Goal: Find specific page/section: Find specific page/section

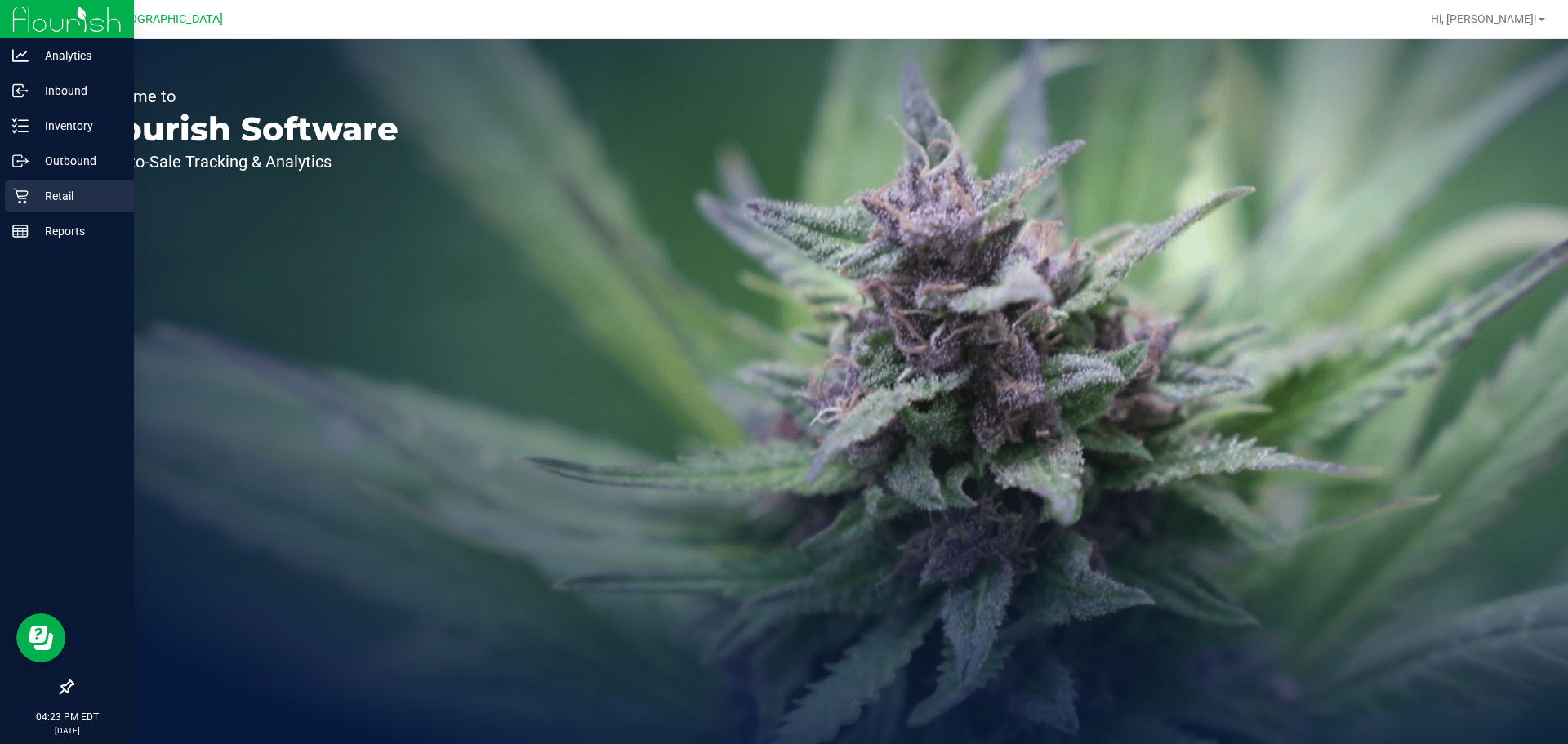
click at [23, 186] on div "Retail" at bounding box center [69, 196] width 129 height 33
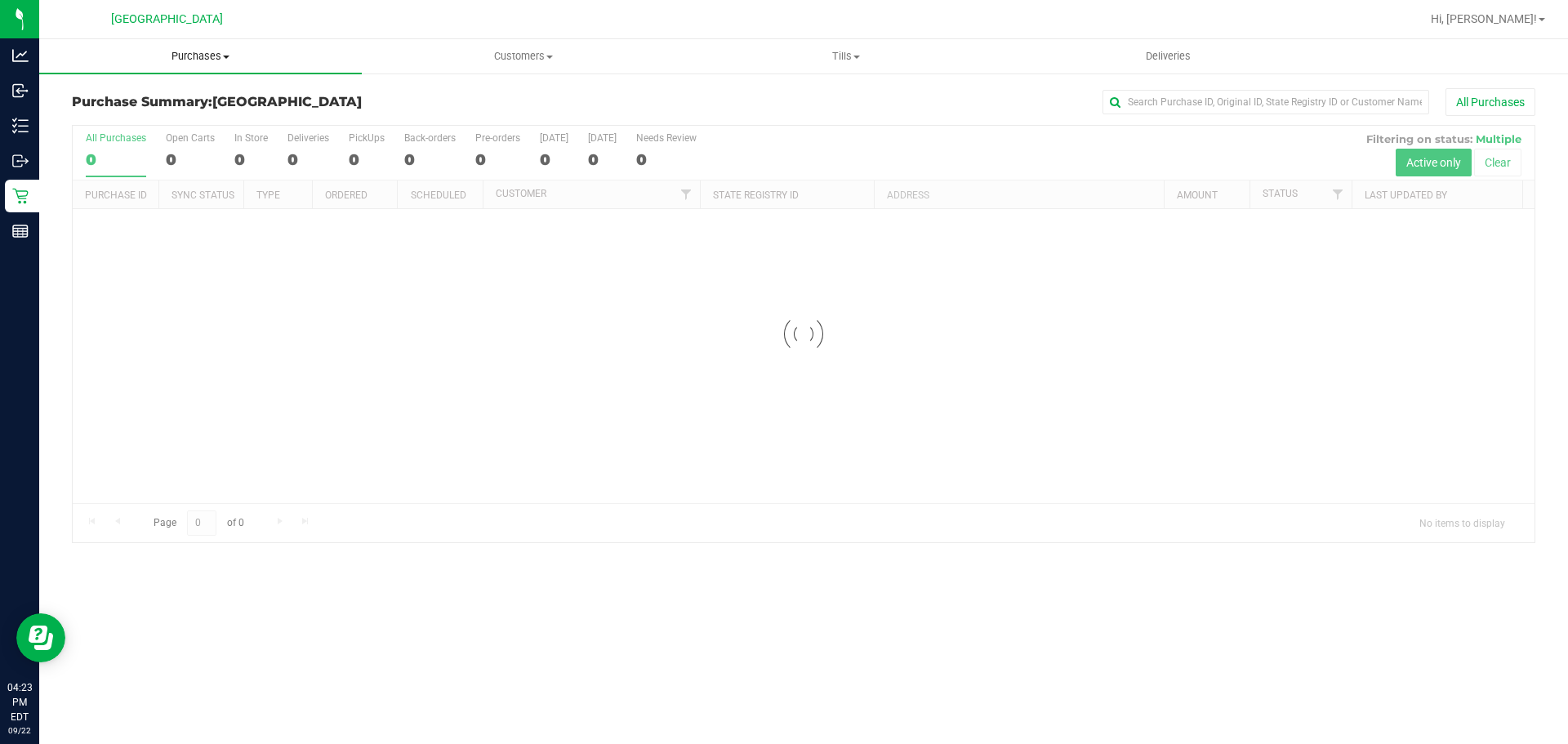
click at [197, 67] on uib-tab-heading "Purchases Summary of purchases Fulfillment All purchases" at bounding box center [200, 56] width 323 height 34
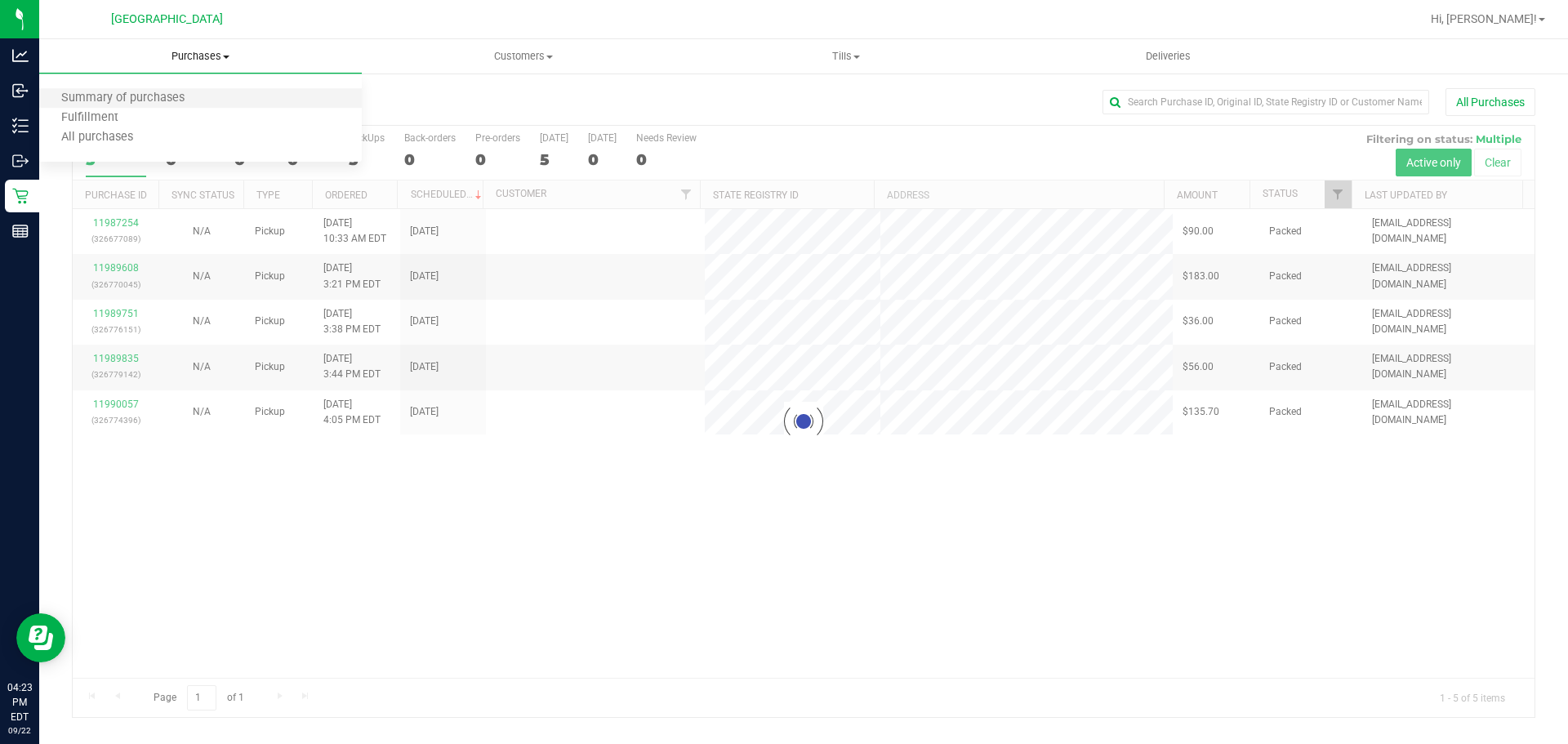
click at [170, 107] on li "Summary of purchases" at bounding box center [200, 99] width 323 height 19
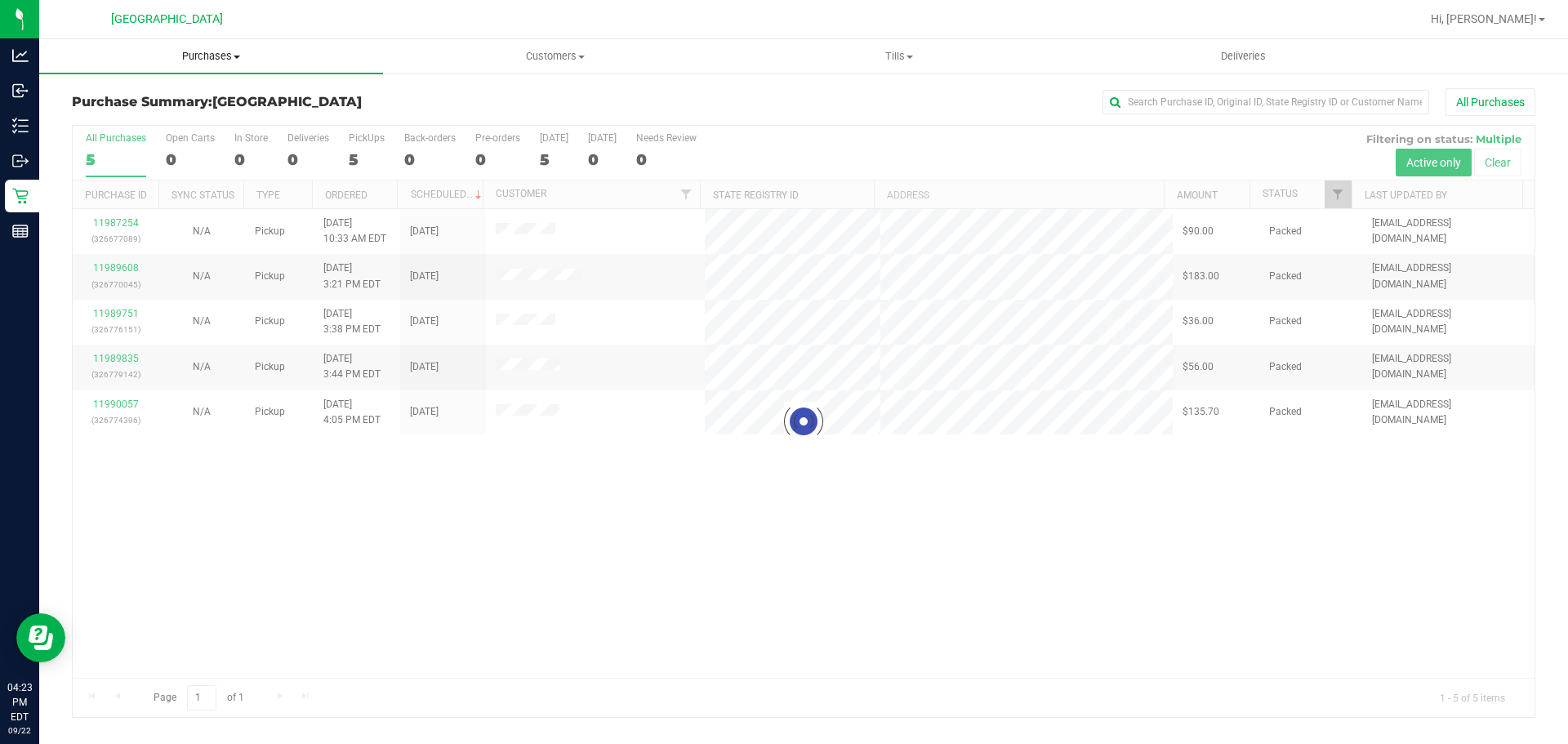
click at [206, 53] on span "Purchases" at bounding box center [211, 56] width 344 height 14
click at [176, 113] on li "Fulfillment" at bounding box center [211, 118] width 344 height 19
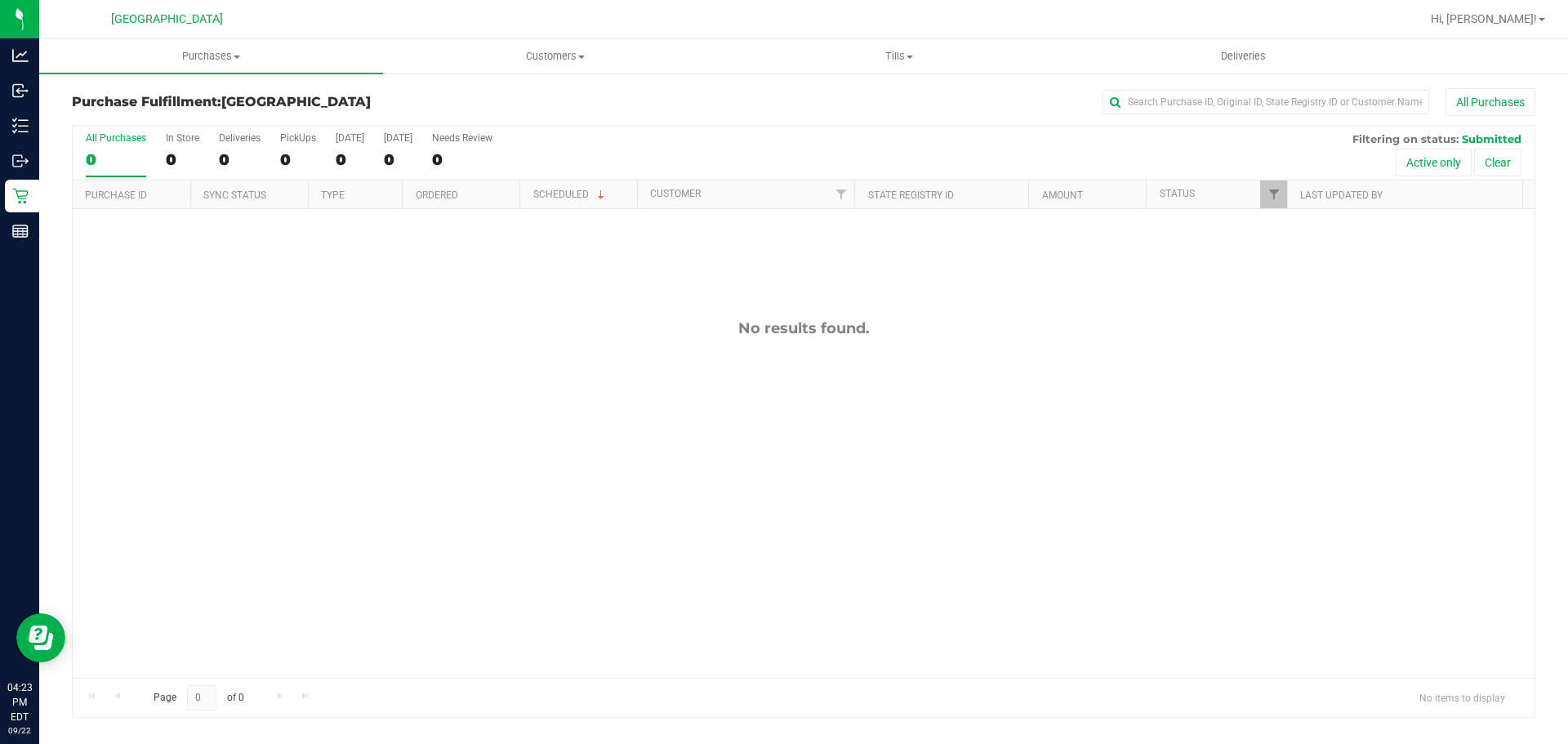
click at [569, 552] on div "No results found." at bounding box center [804, 498] width 1462 height 578
